Goal: Communication & Community: Answer question/provide support

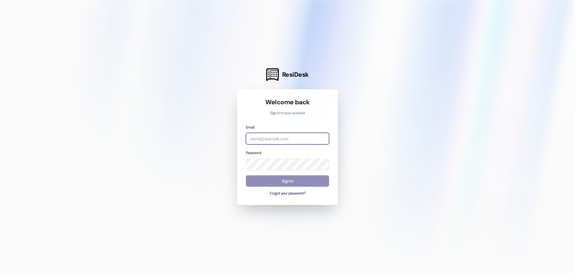
type input "[EMAIL_ADDRESS][DOMAIN_NAME]"
click at [300, 181] on button "Sign In" at bounding box center [287, 181] width 83 height 12
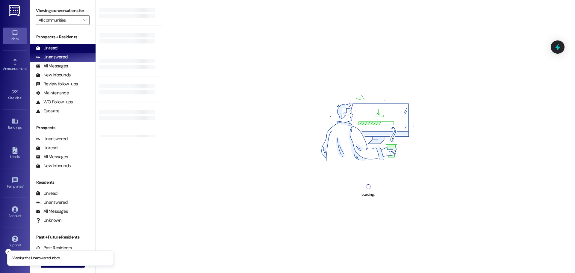
click at [42, 47] on div "Unread" at bounding box center [47, 48] width 22 height 6
